Goal: Task Accomplishment & Management: Use online tool/utility

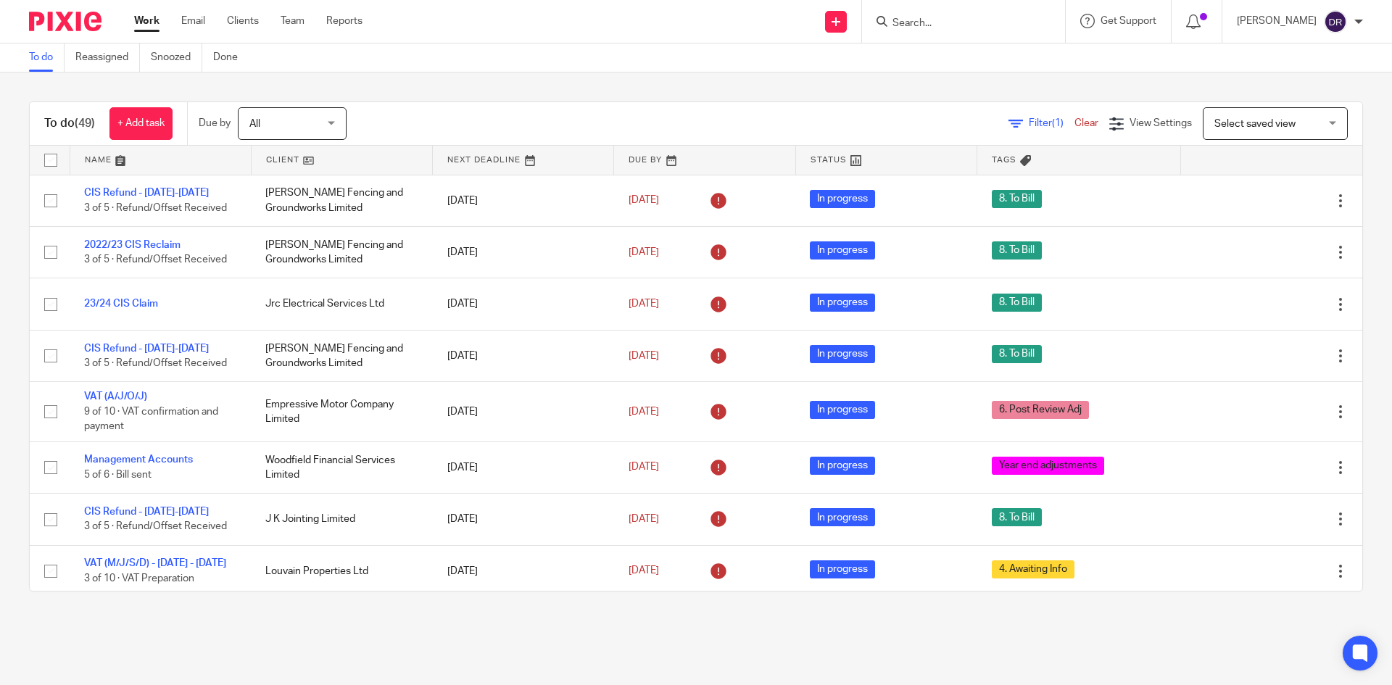
scroll to position [218, 0]
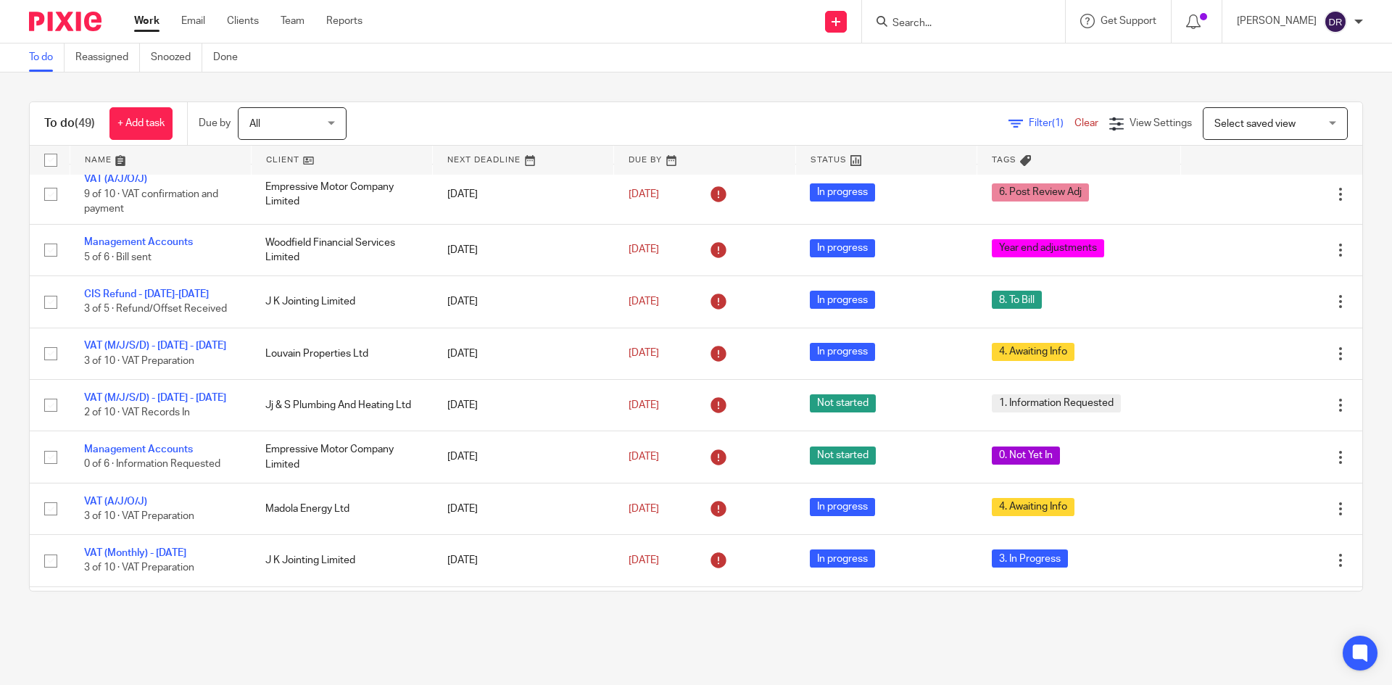
click at [964, 26] on input "Search" at bounding box center [956, 23] width 131 height 13
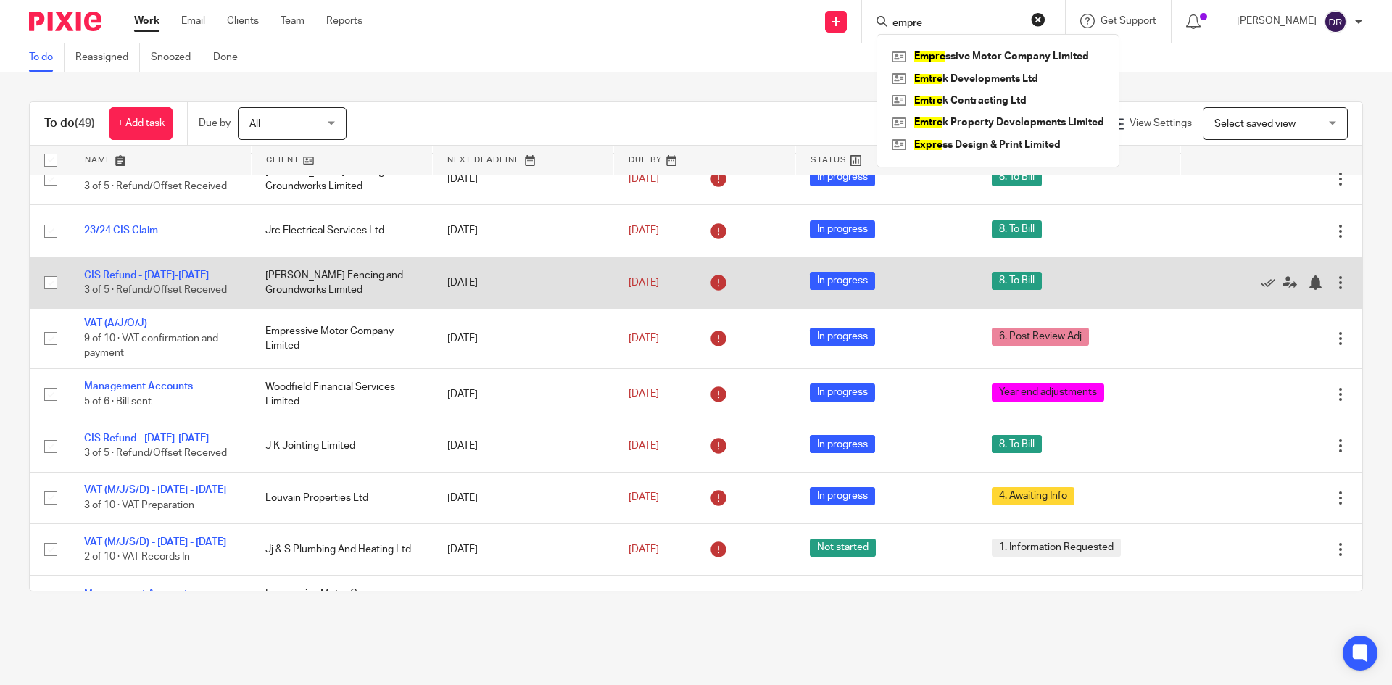
scroll to position [73, 0]
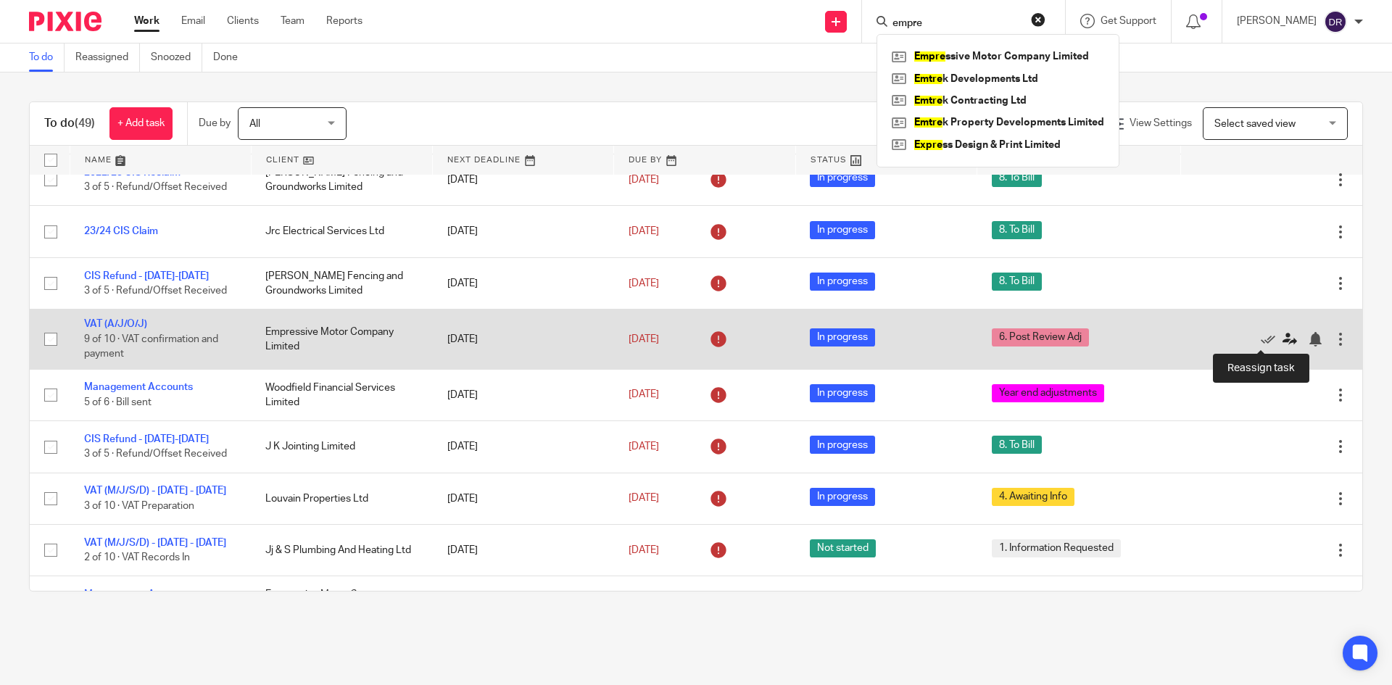
type input "empre"
click at [1283, 344] on icon at bounding box center [1290, 339] width 15 height 15
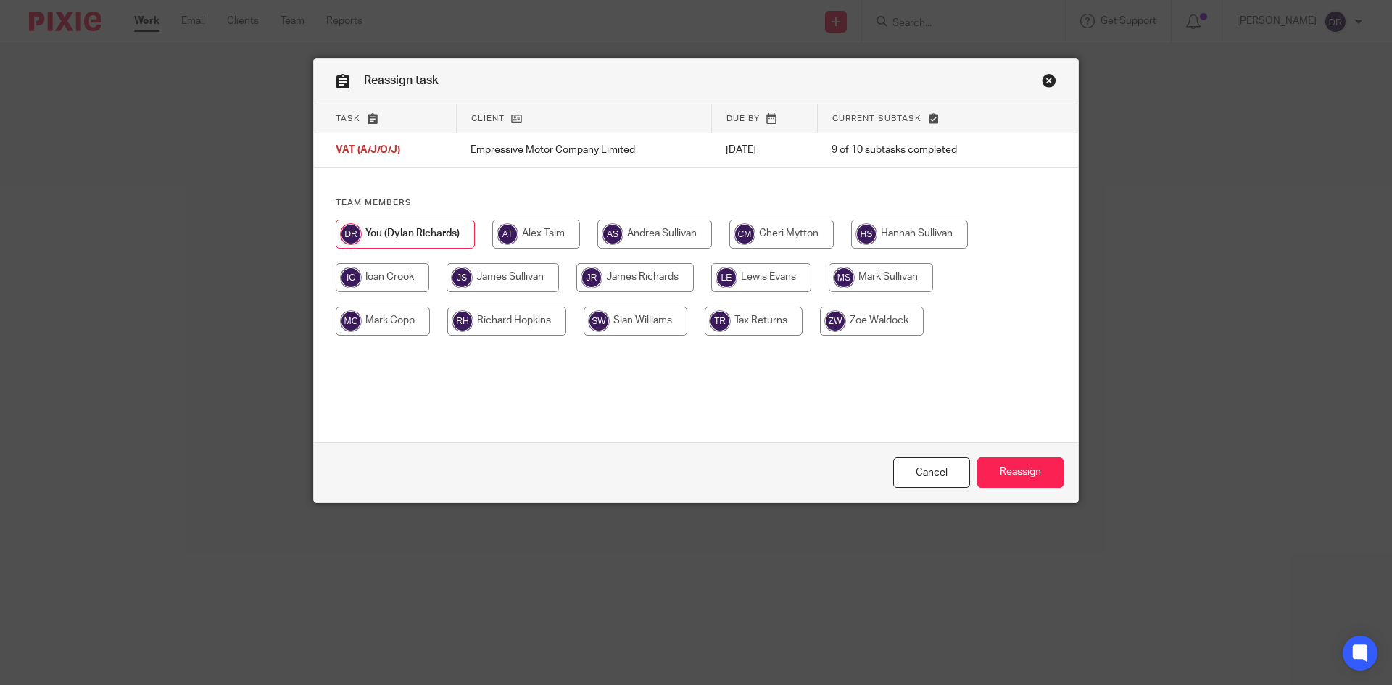
click at [788, 276] on input "radio" at bounding box center [761, 277] width 100 height 29
radio input "true"
click at [1015, 476] on input "Reassign" at bounding box center [1020, 472] width 86 height 31
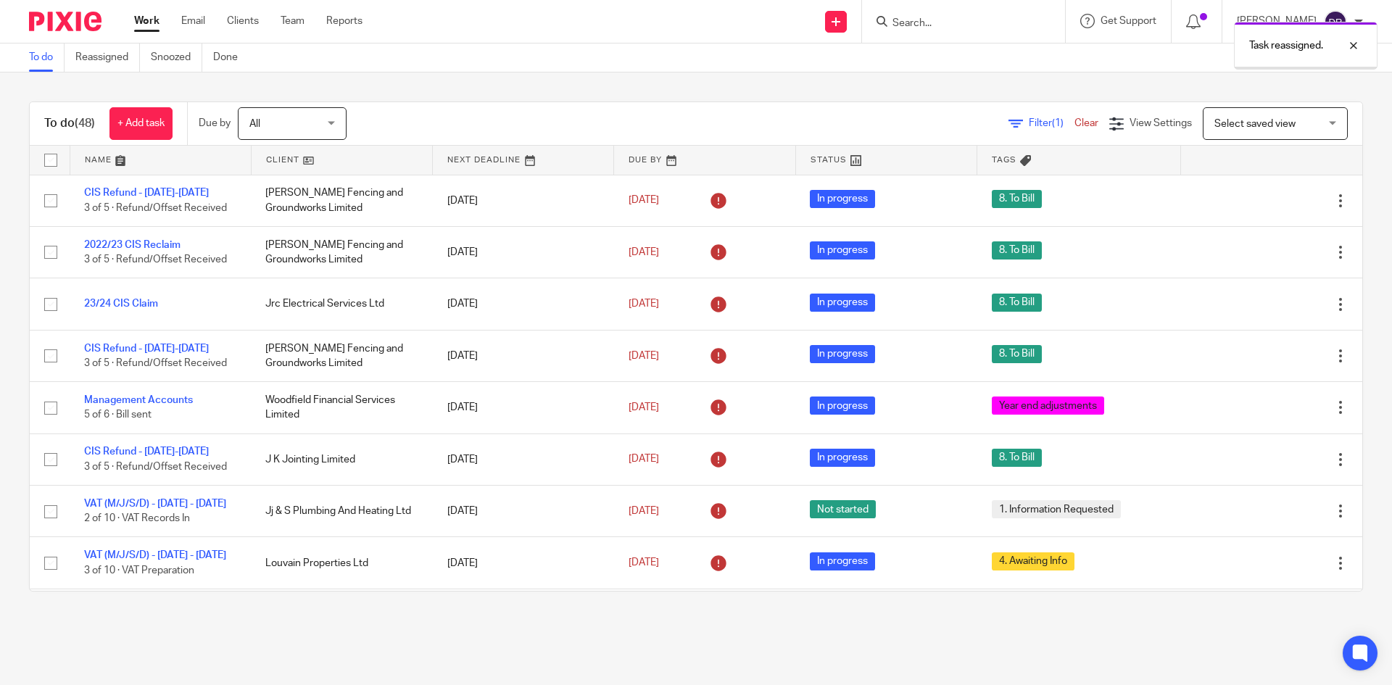
click at [65, 10] on div at bounding box center [60, 21] width 120 height 43
click at [64, 15] on img at bounding box center [65, 22] width 73 height 20
